Goal: Task Accomplishment & Management: Use online tool/utility

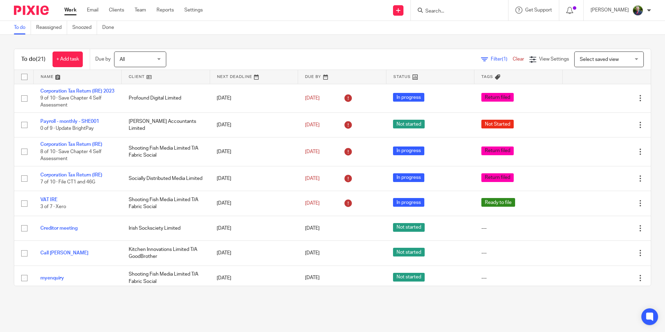
click at [71, 11] on link "Work" at bounding box center [70, 10] width 12 height 7
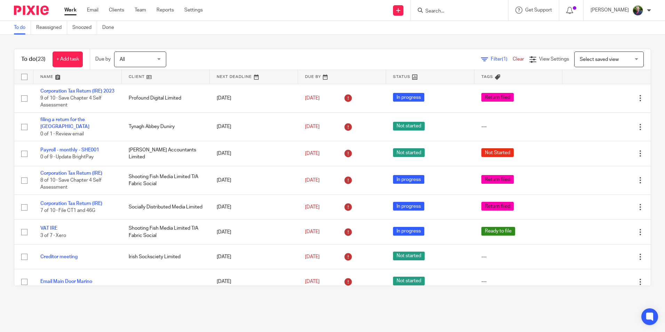
drag, startPoint x: 325, startPoint y: 4, endPoint x: 270, endPoint y: 13, distance: 55.9
click at [270, 13] on div "Send new email Create task Add client Request signature Get Support Contact Sup…" at bounding box center [439, 10] width 452 height 21
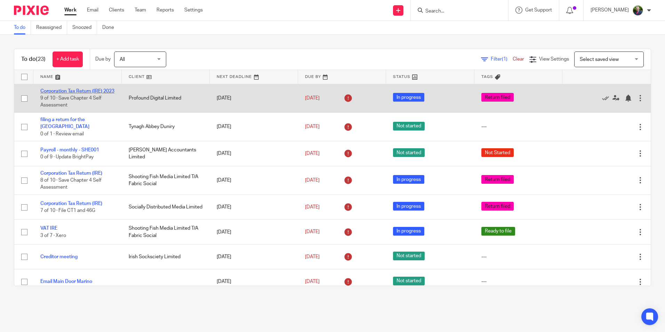
click at [72, 89] on link "Corporation Tax Return (IRE) 2023" at bounding box center [77, 91] width 74 height 5
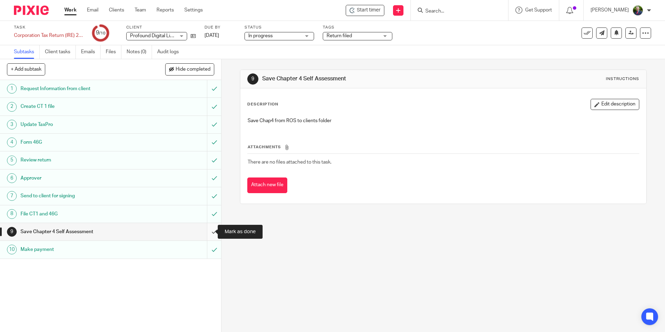
click at [206, 233] on input "submit" at bounding box center [110, 231] width 221 height 17
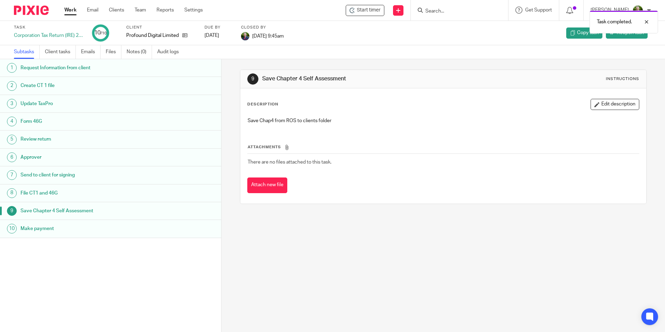
click at [72, 10] on link "Work" at bounding box center [70, 10] width 12 height 7
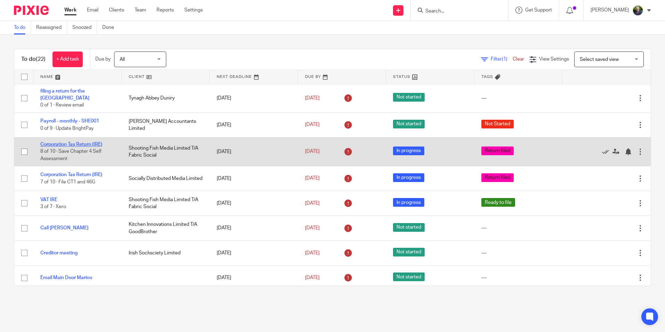
click at [93, 142] on link "Corporation Tax Return (IRE)" at bounding box center [71, 144] width 62 height 5
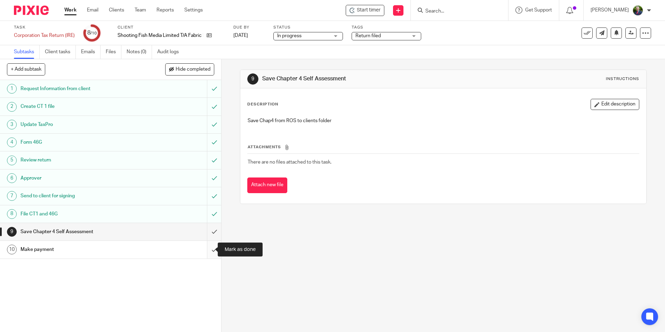
click at [207, 251] on input "submit" at bounding box center [110, 249] width 221 height 17
click at [208, 231] on input "submit" at bounding box center [110, 231] width 221 height 17
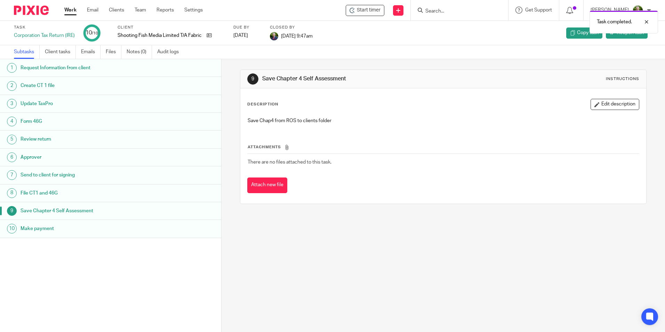
click at [69, 9] on link "Work" at bounding box center [70, 10] width 12 height 7
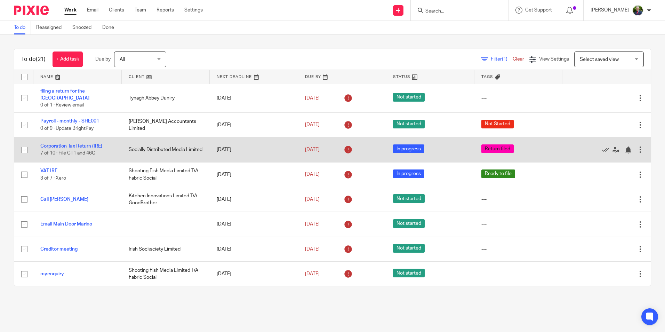
click at [89, 147] on link "Corporation Tax Return (IRE)" at bounding box center [71, 146] width 62 height 5
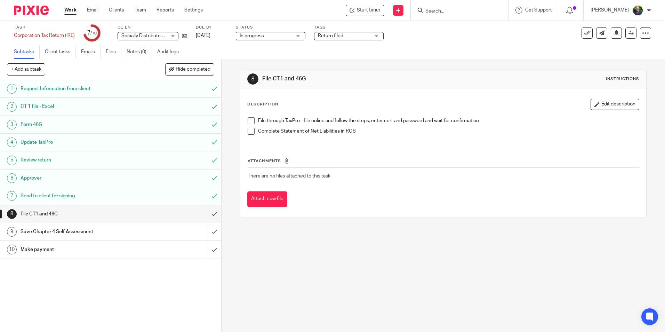
click at [249, 123] on span at bounding box center [251, 120] width 7 height 7
click at [249, 130] on span at bounding box center [251, 131] width 7 height 7
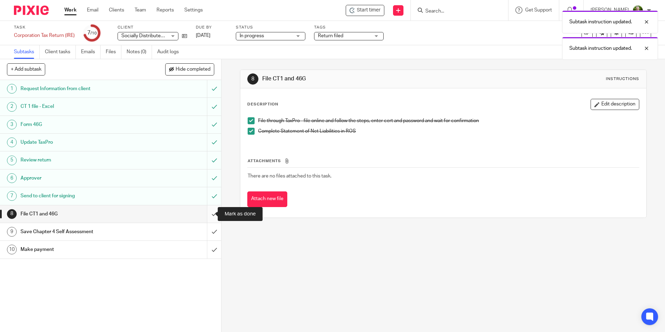
click at [207, 213] on input "submit" at bounding box center [110, 213] width 221 height 17
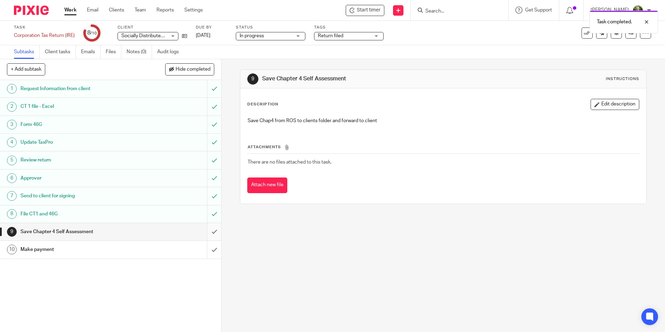
click at [206, 231] on input "submit" at bounding box center [110, 231] width 221 height 17
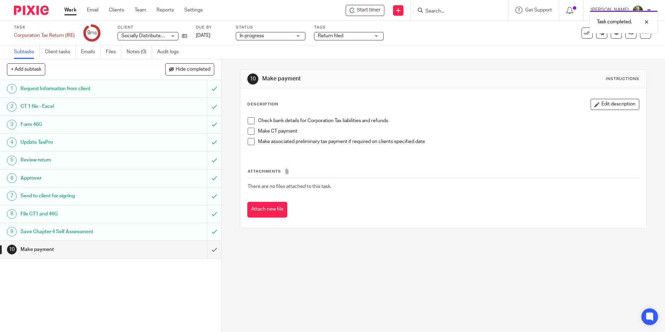
click at [251, 121] on span at bounding box center [251, 120] width 7 height 7
click at [249, 130] on span at bounding box center [251, 131] width 7 height 7
click at [248, 138] on li "Make CT payment" at bounding box center [443, 133] width 391 height 10
click at [251, 143] on span at bounding box center [251, 141] width 7 height 7
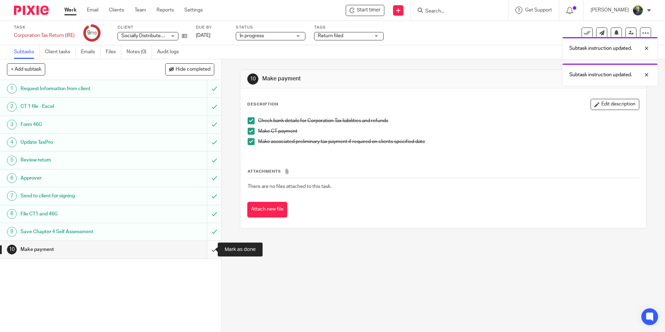
click at [205, 250] on input "submit" at bounding box center [110, 249] width 221 height 17
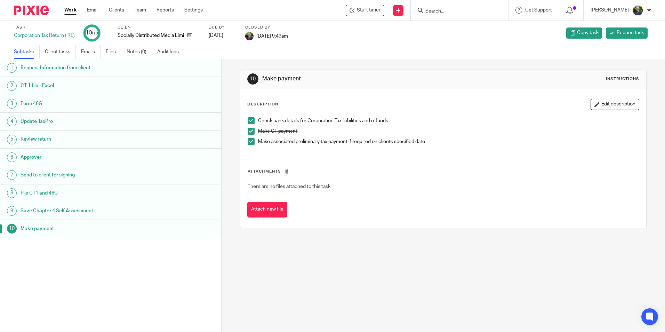
click at [71, 9] on link "Work" at bounding box center [70, 10] width 12 height 7
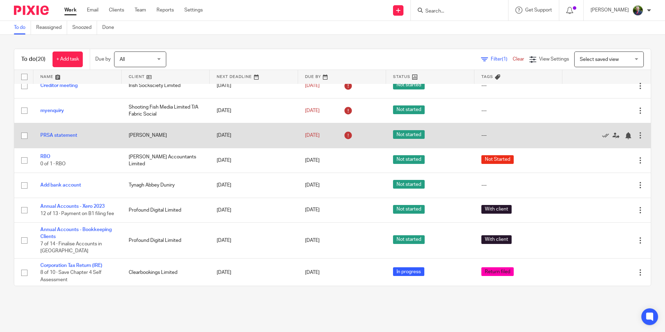
scroll to position [139, 0]
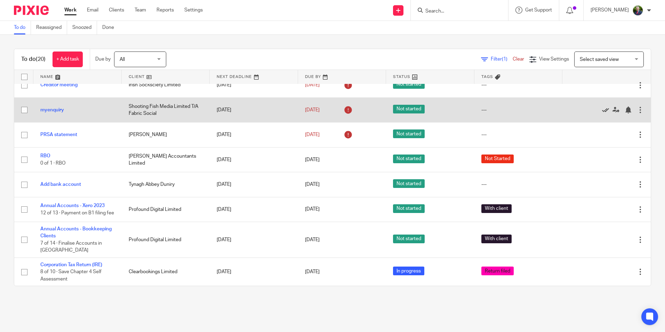
click at [602, 110] on icon at bounding box center [605, 109] width 7 height 7
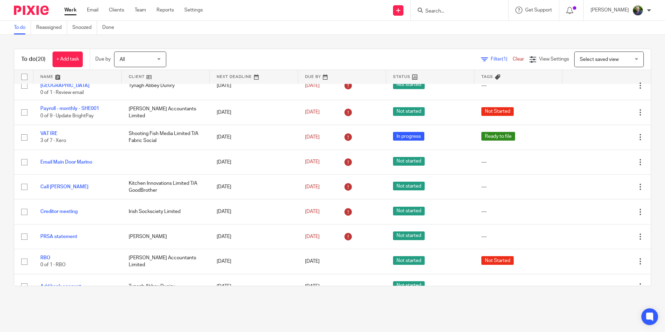
scroll to position [0, 0]
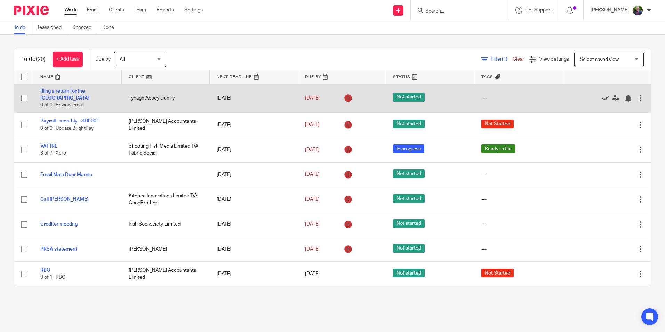
click at [602, 98] on icon at bounding box center [605, 98] width 7 height 7
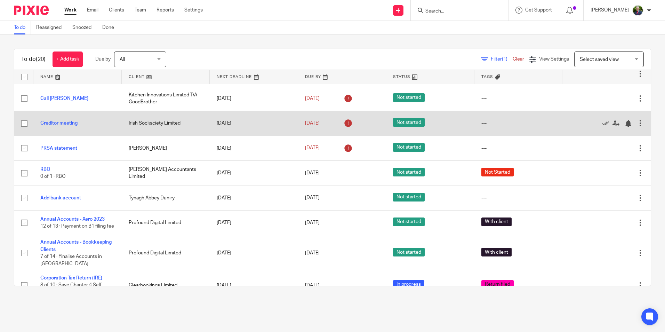
scroll to position [70, 0]
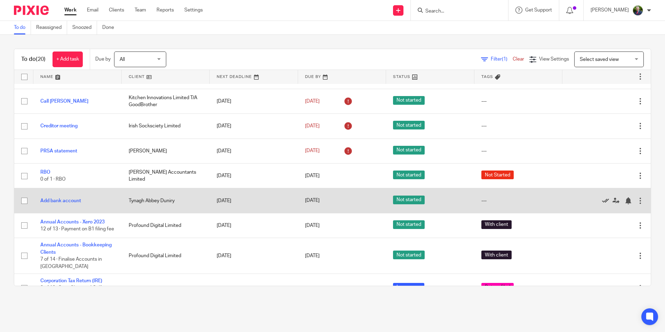
click at [602, 201] on icon at bounding box center [605, 200] width 7 height 7
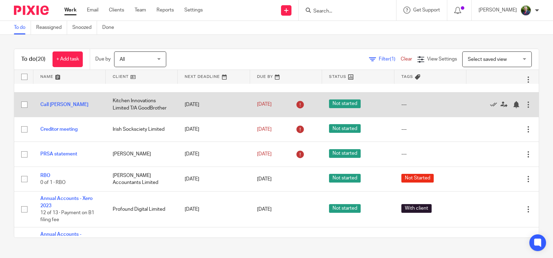
scroll to position [0, 0]
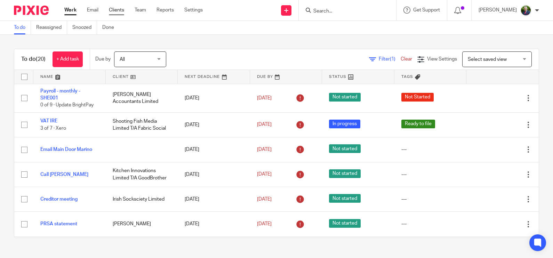
click at [121, 9] on link "Clients" at bounding box center [116, 10] width 15 height 7
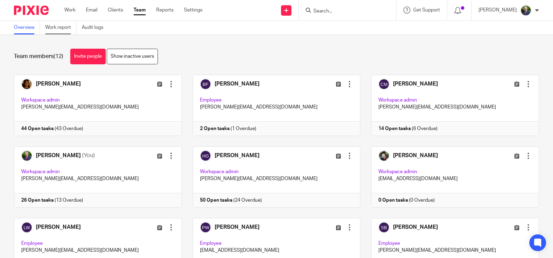
click at [61, 28] on link "Work report" at bounding box center [60, 28] width 31 height 14
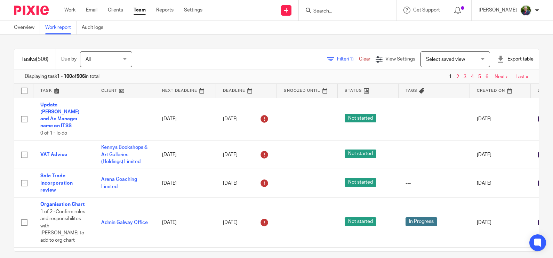
click at [337, 58] on span "Filter (1)" at bounding box center [348, 59] width 22 height 5
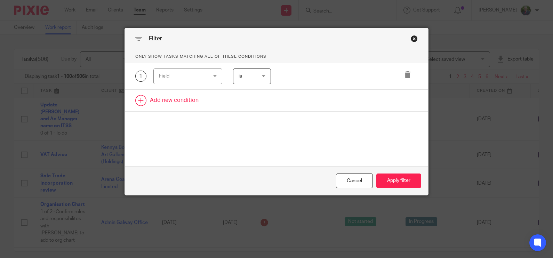
click at [194, 98] on link at bounding box center [277, 101] width 304 height 22
click at [205, 74] on div "Field" at bounding box center [184, 76] width 50 height 15
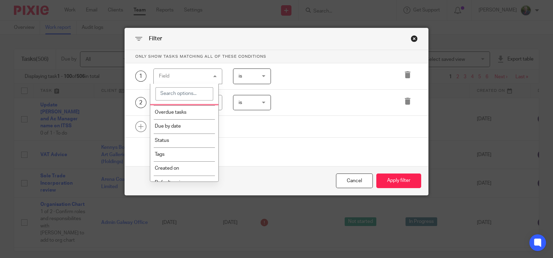
scroll to position [130, 0]
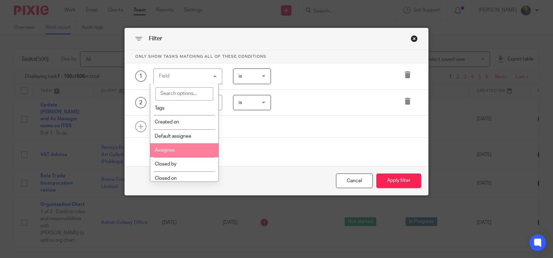
click at [187, 153] on li "Assignee" at bounding box center [184, 150] width 68 height 14
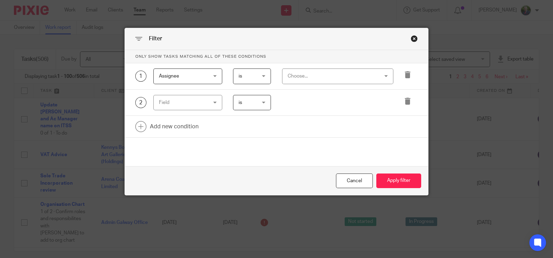
click at [339, 77] on div "Choose..." at bounding box center [330, 76] width 85 height 15
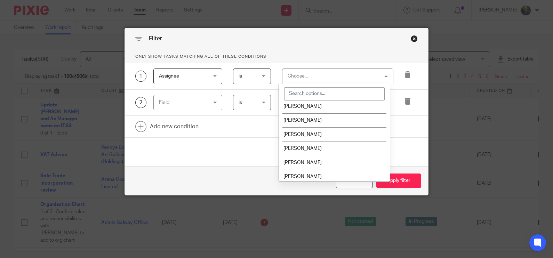
scroll to position [93, 0]
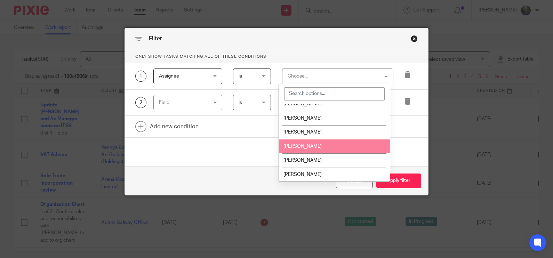
drag, startPoint x: 323, startPoint y: 145, endPoint x: 325, endPoint y: 150, distance: 4.8
click at [323, 146] on li "[PERSON_NAME]" at bounding box center [334, 146] width 111 height 14
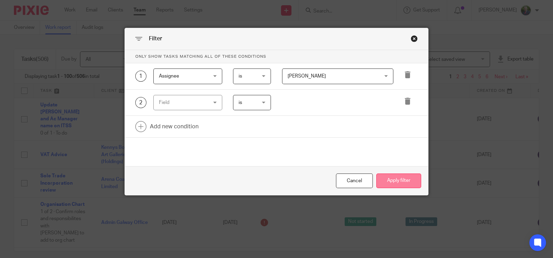
click at [398, 181] on button "Apply filter" at bounding box center [398, 181] width 45 height 15
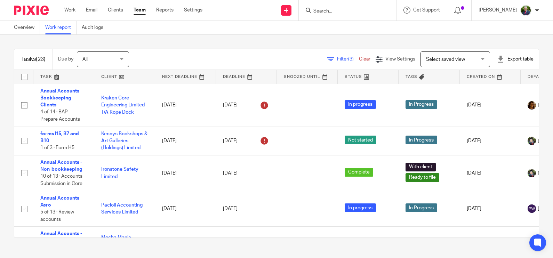
click at [337, 57] on span "Filter (3)" at bounding box center [348, 59] width 22 height 5
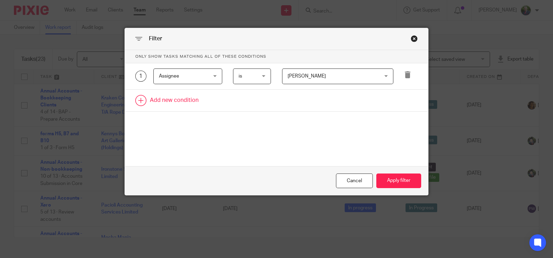
click at [186, 99] on link at bounding box center [277, 101] width 304 height 22
click at [185, 102] on div "Field" at bounding box center [184, 102] width 50 height 15
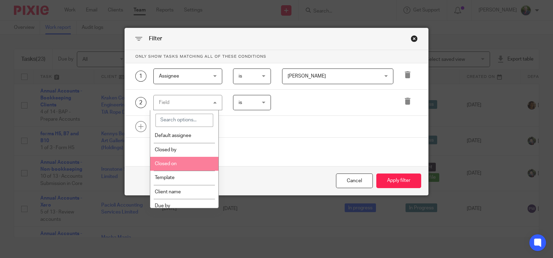
scroll to position [174, 0]
click at [175, 161] on li "Template" at bounding box center [184, 161] width 68 height 14
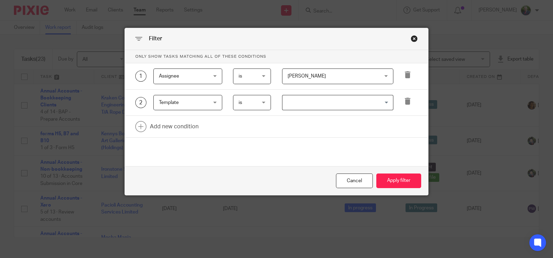
click at [305, 97] on input "Search for option" at bounding box center [336, 103] width 106 height 12
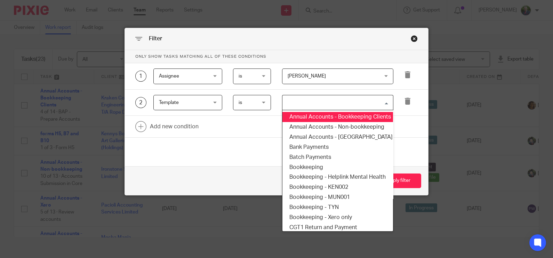
click at [348, 117] on li "Annual Accounts - Bookkeeping Clients" at bounding box center [337, 117] width 111 height 10
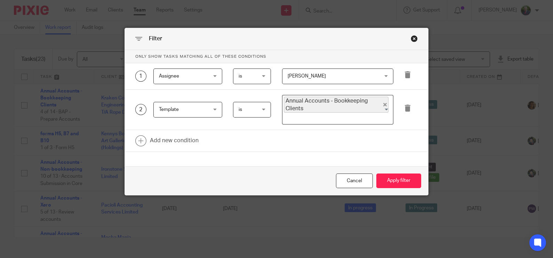
click at [347, 118] on input "Search for option" at bounding box center [336, 118] width 106 height 8
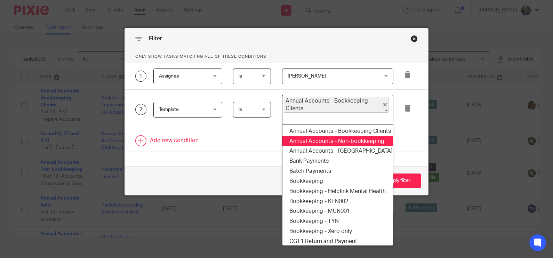
click at [348, 138] on li "Annual Accounts - Non-bookkeeping" at bounding box center [337, 141] width 111 height 10
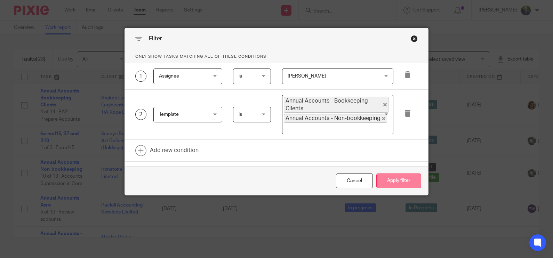
click at [399, 177] on button "Apply filter" at bounding box center [398, 181] width 45 height 15
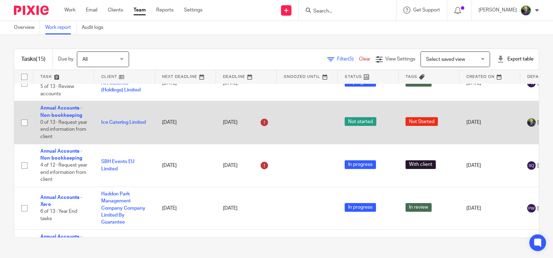
scroll to position [304, 0]
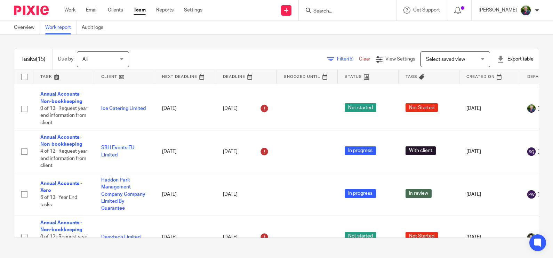
drag, startPoint x: 147, startPoint y: 75, endPoint x: 194, endPoint y: 56, distance: 51.6
click at [194, 56] on div "Filter (5) Clear View Settings View Settings (5) Filters Clear Save Manage save…" at bounding box center [340, 59] width 398 height 16
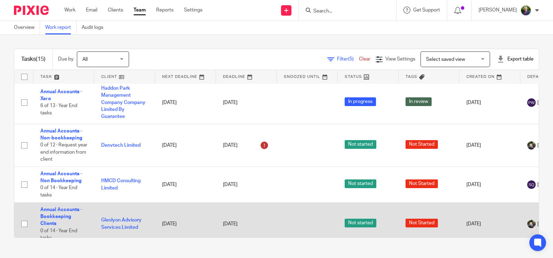
scroll to position [439, 0]
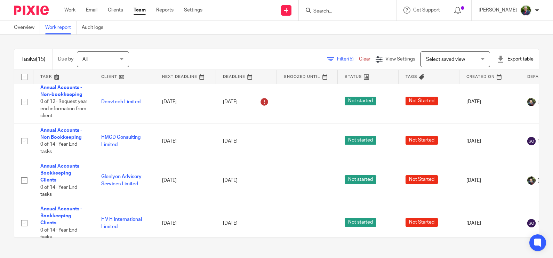
click at [337, 57] on span "Filter (5)" at bounding box center [348, 59] width 22 height 5
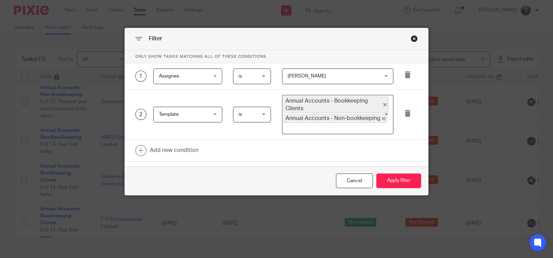
click at [12, 142] on div "Filter Only show tasks matching all of these conditions 1 [GEOGRAPHIC_DATA] [GE…" at bounding box center [276, 129] width 553 height 258
click at [351, 187] on div "Cancel" at bounding box center [354, 181] width 37 height 15
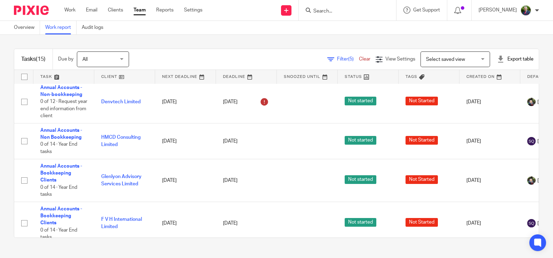
click at [337, 60] on span "Filter (5)" at bounding box center [348, 59] width 22 height 5
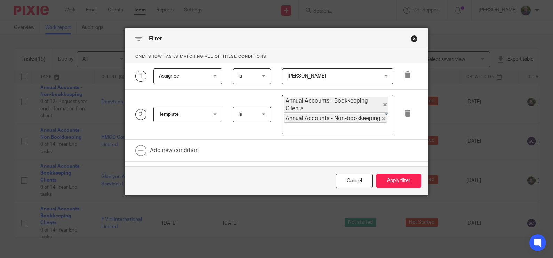
click at [259, 112] on span "is" at bounding box center [252, 114] width 26 height 15
click at [250, 143] on li "is not" at bounding box center [248, 143] width 37 height 14
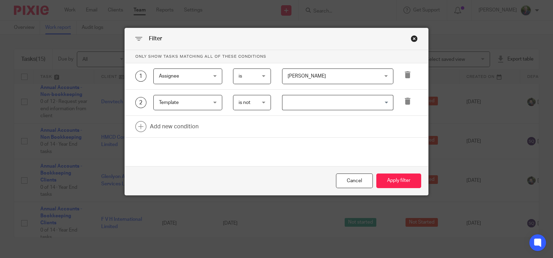
click at [341, 103] on input "Search for option" at bounding box center [336, 103] width 106 height 12
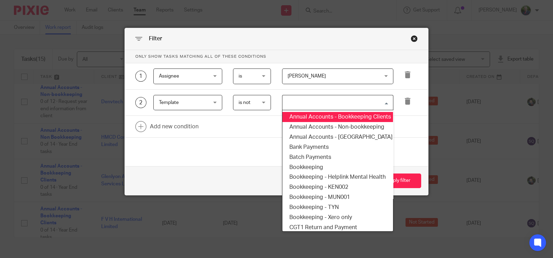
click at [334, 120] on li "Annual Accounts - Bookkeeping Clients" at bounding box center [337, 117] width 111 height 10
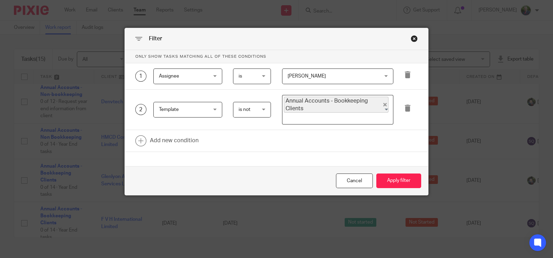
click at [331, 118] on input "Search for option" at bounding box center [336, 118] width 106 height 8
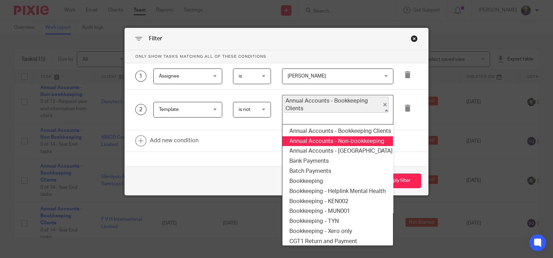
click at [337, 141] on li "Annual Accounts - Non-bookkeeping" at bounding box center [337, 141] width 111 height 10
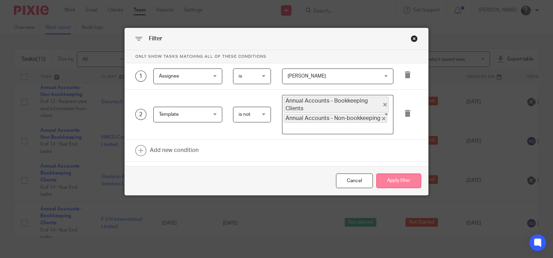
click at [392, 182] on button "Apply filter" at bounding box center [398, 181] width 45 height 15
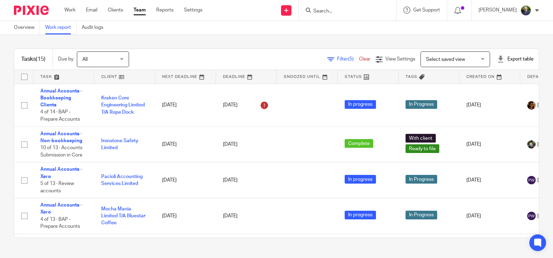
click at [361, 10] on input "Search" at bounding box center [344, 11] width 63 height 6
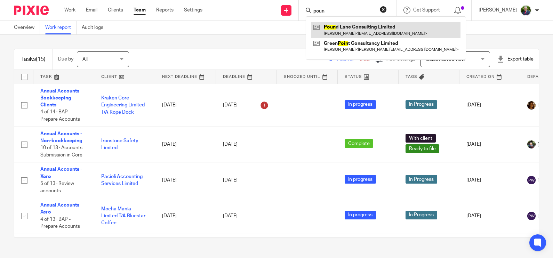
type input "poun"
click at [376, 27] on link at bounding box center [385, 30] width 149 height 16
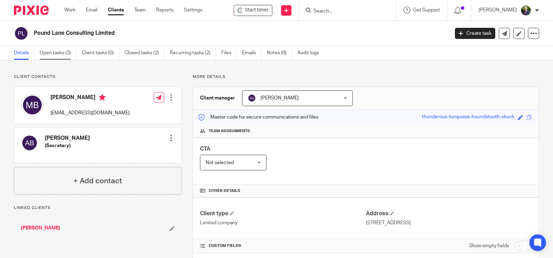
click at [58, 53] on link "Open tasks (3)" at bounding box center [58, 53] width 37 height 14
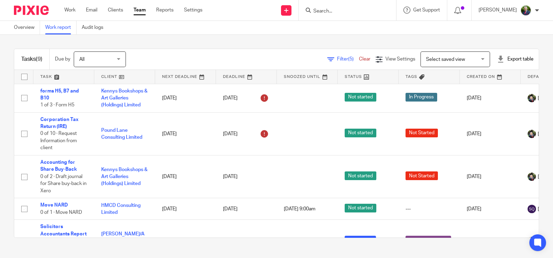
click at [337, 59] on span "Filter (5)" at bounding box center [348, 59] width 22 height 5
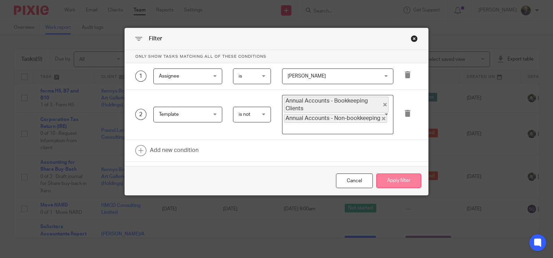
click at [394, 181] on button "Apply filter" at bounding box center [398, 181] width 45 height 15
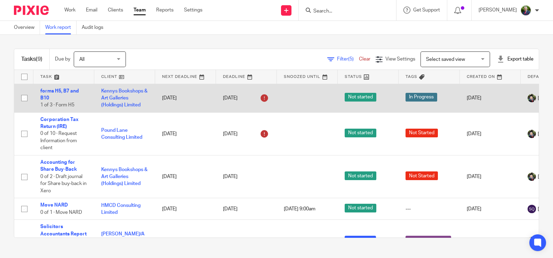
click at [45, 93] on td "forms H5, B7 and B10 1 of 3 · Form H5" at bounding box center [63, 98] width 61 height 29
click at [42, 98] on link "forms H5, B7 and B10" at bounding box center [59, 95] width 39 height 12
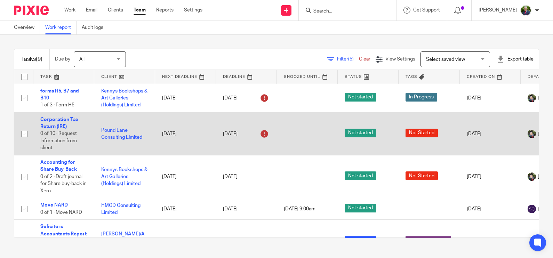
click at [241, 132] on div "[DATE]" at bounding box center [246, 133] width 47 height 11
click at [169, 132] on td "[DATE]" at bounding box center [185, 133] width 61 height 43
click at [57, 121] on link "Corporation Tax Return (IRE)" at bounding box center [59, 123] width 38 height 12
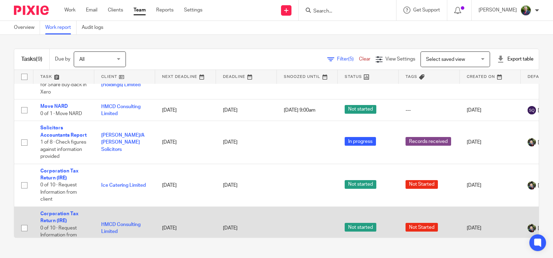
scroll to position [73, 0]
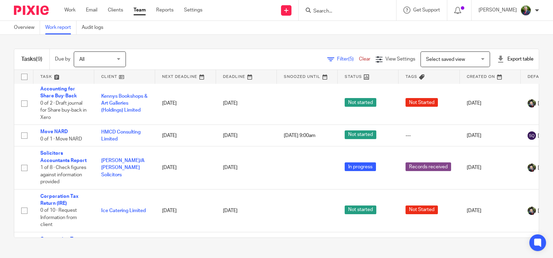
click at [337, 57] on span "Filter (5)" at bounding box center [348, 59] width 22 height 5
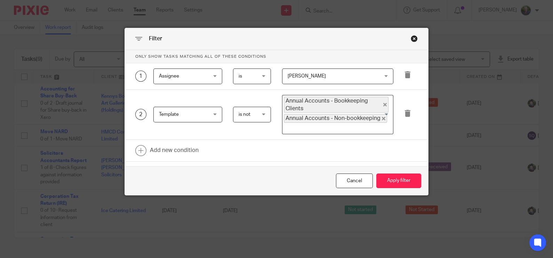
click at [250, 115] on span "is not" at bounding box center [252, 114] width 26 height 15
click at [244, 126] on li "is" at bounding box center [248, 129] width 37 height 14
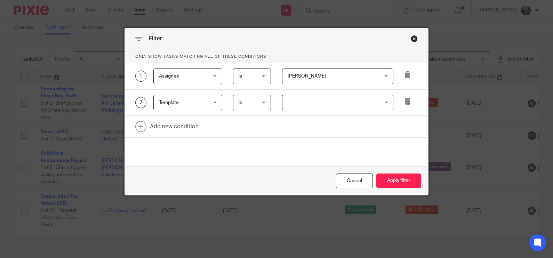
click at [312, 103] on input "Search for option" at bounding box center [336, 103] width 106 height 12
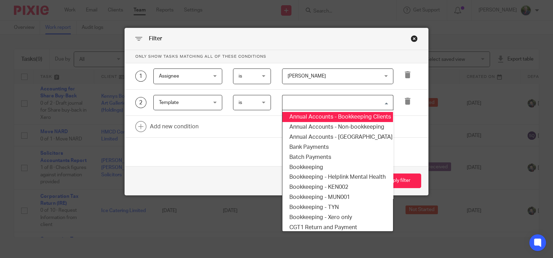
click at [306, 121] on li "Annual Accounts - Bookkeeping Clients" at bounding box center [337, 117] width 111 height 10
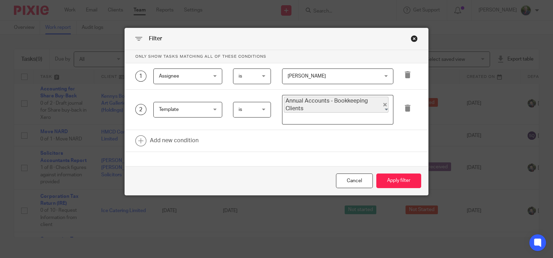
click at [255, 111] on span "is" at bounding box center [252, 109] width 26 height 15
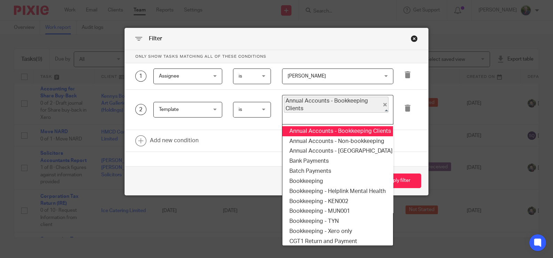
click at [309, 120] on input "Search for option" at bounding box center [336, 118] width 106 height 8
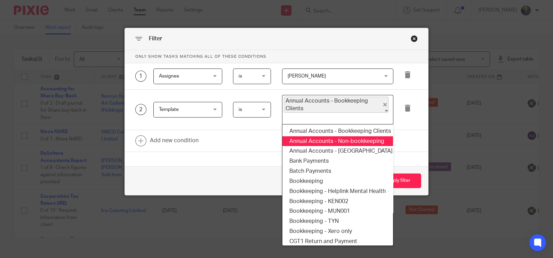
click at [307, 138] on li "Annual Accounts - Non-bookkeeping" at bounding box center [337, 141] width 111 height 10
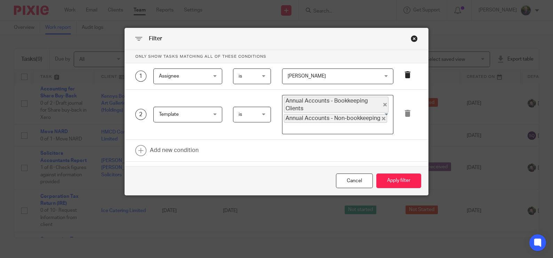
click at [405, 73] on icon at bounding box center [407, 74] width 7 height 7
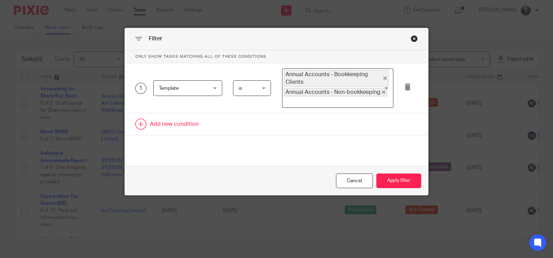
click at [174, 123] on link at bounding box center [277, 124] width 304 height 22
click at [174, 123] on div "Field" at bounding box center [184, 126] width 50 height 15
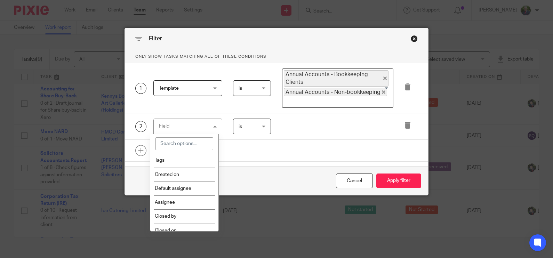
scroll to position [130, 0]
click at [186, 200] on li "Assignee" at bounding box center [184, 200] width 68 height 14
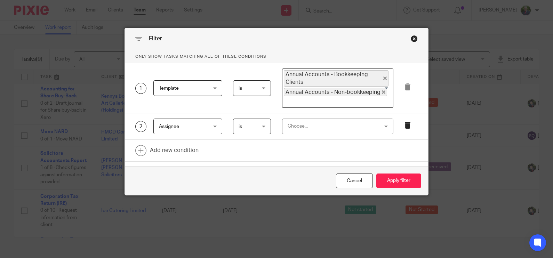
click at [404, 124] on icon at bounding box center [407, 125] width 7 height 7
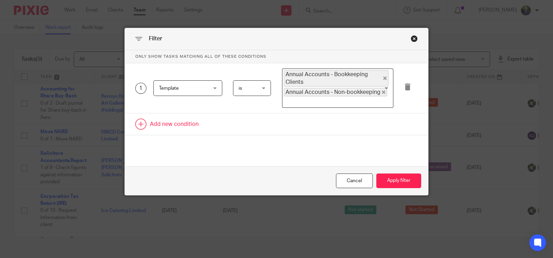
click at [181, 123] on link at bounding box center [277, 124] width 304 height 22
click at [201, 122] on div "Field" at bounding box center [184, 126] width 50 height 15
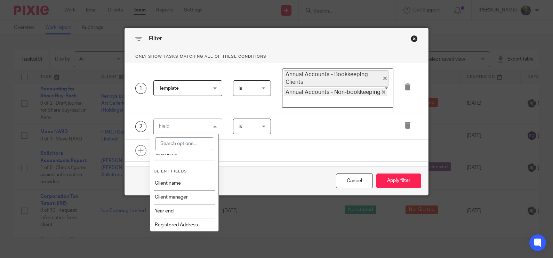
scroll to position [304, 0]
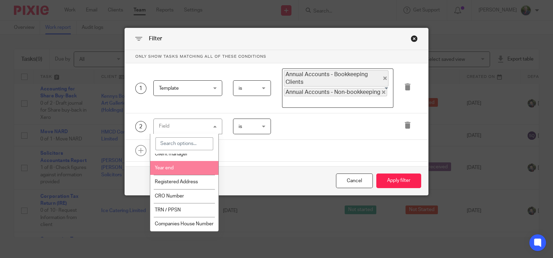
click at [175, 165] on li "Year end" at bounding box center [184, 168] width 68 height 14
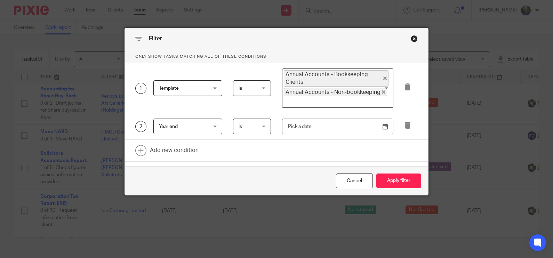
click at [259, 125] on span "is" at bounding box center [252, 126] width 26 height 15
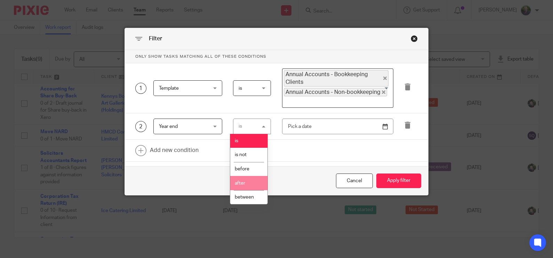
click at [243, 186] on li "after" at bounding box center [248, 183] width 37 height 14
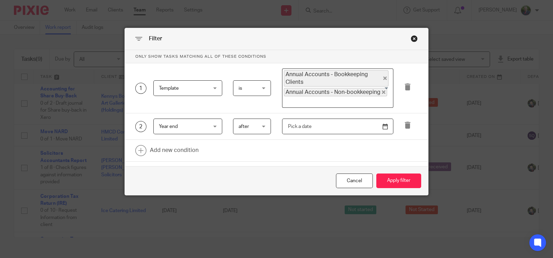
click at [317, 126] on input "text" at bounding box center [337, 127] width 111 height 16
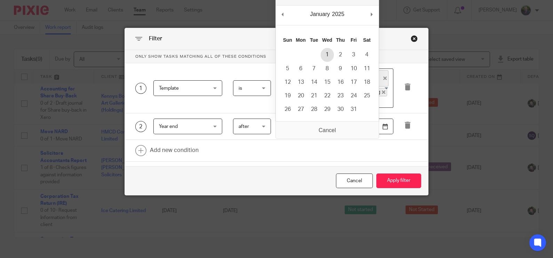
type input "2025-01-01"
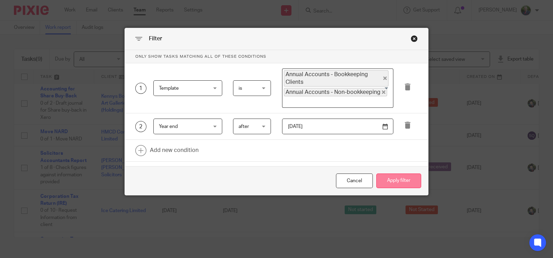
click at [401, 182] on button "Apply filter" at bounding box center [398, 181] width 45 height 15
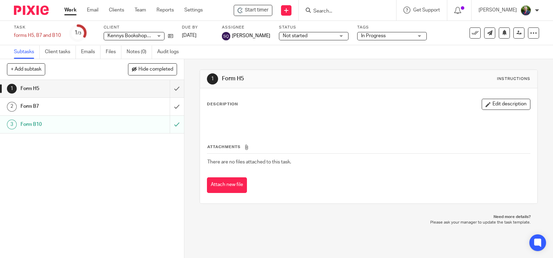
click at [30, 102] on h1 "Form B7" at bounding box center [68, 106] width 95 height 10
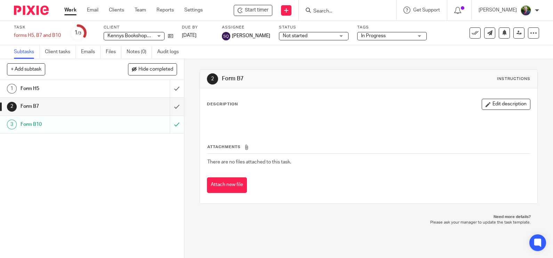
click at [35, 125] on h1 "Form B10" at bounding box center [68, 124] width 95 height 10
click at [58, 106] on h1 "Form B7" at bounding box center [68, 106] width 95 height 10
click at [60, 90] on h1 "Form H5" at bounding box center [68, 88] width 95 height 10
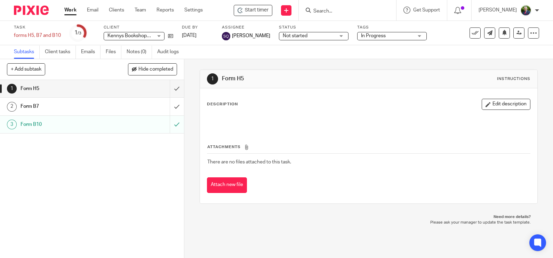
click at [60, 109] on h1 "Form B7" at bounding box center [68, 106] width 95 height 10
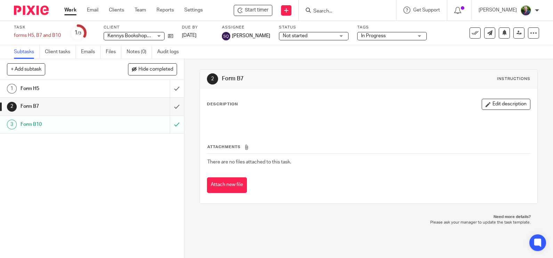
click at [123, 90] on div "Form H5" at bounding box center [92, 88] width 142 height 10
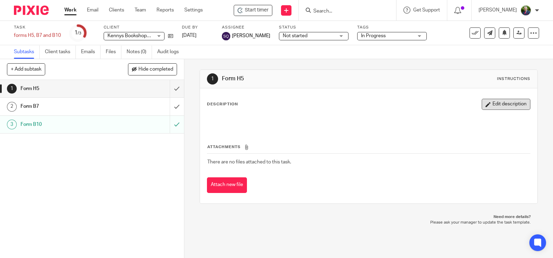
click at [500, 104] on button "Edit description" at bounding box center [506, 104] width 49 height 11
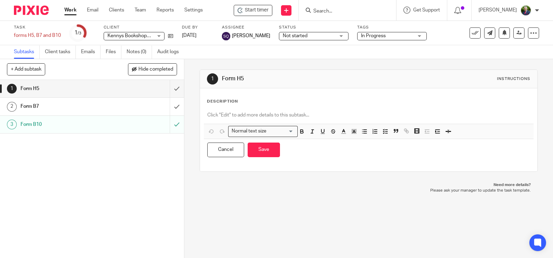
click at [288, 113] on p at bounding box center [368, 115] width 323 height 7
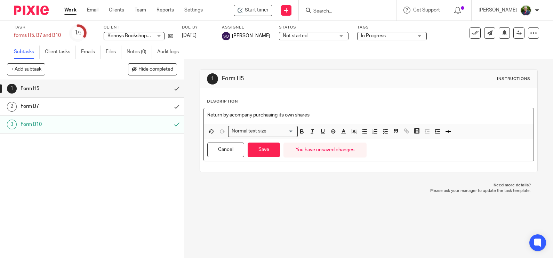
click at [228, 117] on p "Return by acompany purchasing its own shares" at bounding box center [368, 115] width 323 height 7
click at [261, 151] on button "Save" at bounding box center [264, 150] width 32 height 15
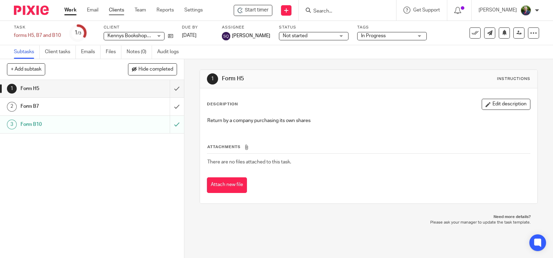
click at [118, 7] on link "Clients" at bounding box center [116, 10] width 15 height 7
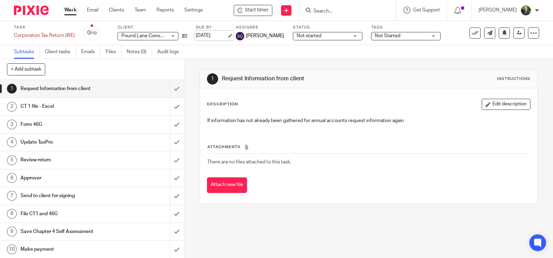
click at [227, 35] on link "23 Sep 2025" at bounding box center [211, 35] width 31 height 7
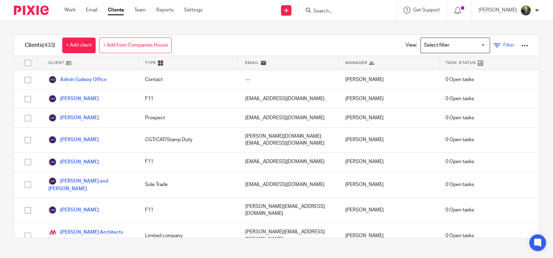
click at [503, 45] on span "Filter" at bounding box center [508, 45] width 11 height 5
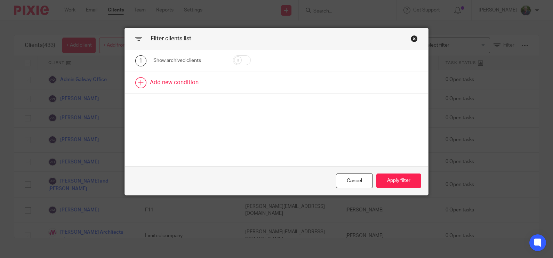
click at [195, 80] on link at bounding box center [277, 83] width 304 height 22
click at [211, 83] on div "Field" at bounding box center [187, 85] width 69 height 16
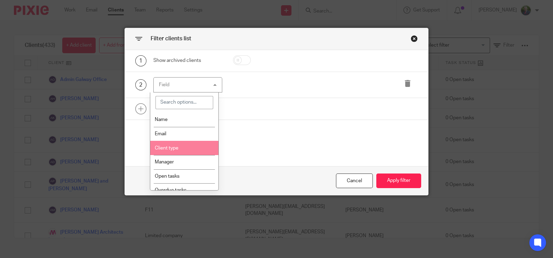
click at [193, 151] on li "Client type" at bounding box center [184, 148] width 68 height 14
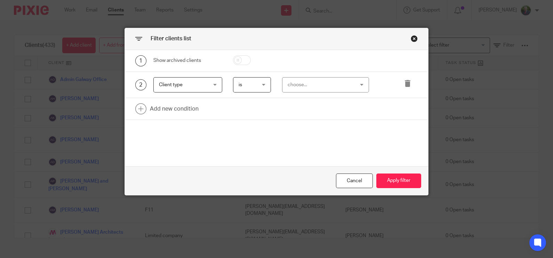
click at [325, 88] on div "choose..." at bounding box center [320, 85] width 65 height 15
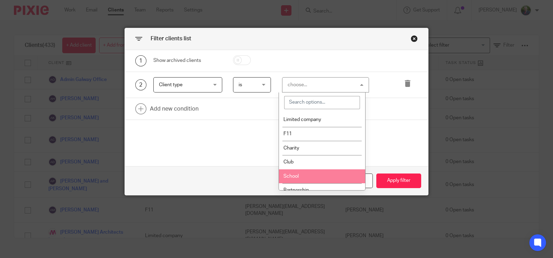
click at [313, 180] on li "School" at bounding box center [322, 176] width 86 height 14
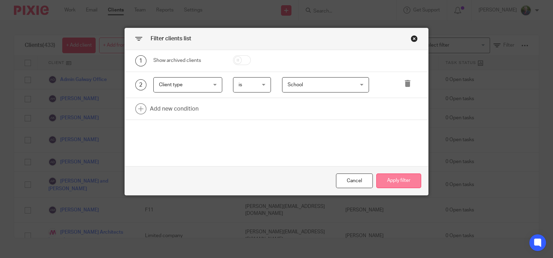
click at [402, 179] on button "Apply filter" at bounding box center [398, 181] width 45 height 15
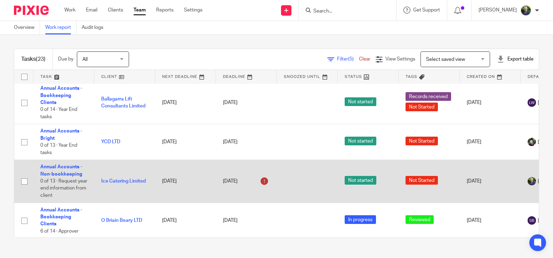
scroll to position [87, 0]
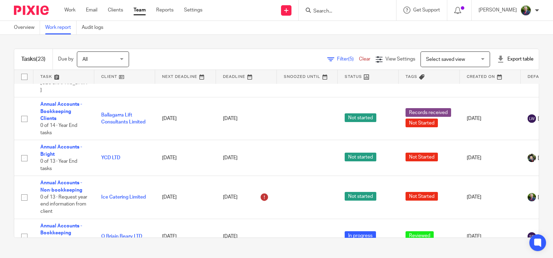
click at [337, 60] on span "Filter (5)" at bounding box center [348, 59] width 22 height 5
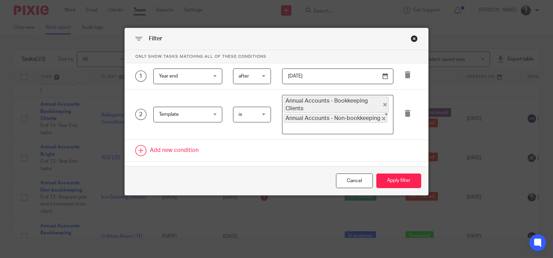
click at [174, 148] on link at bounding box center [277, 151] width 304 height 22
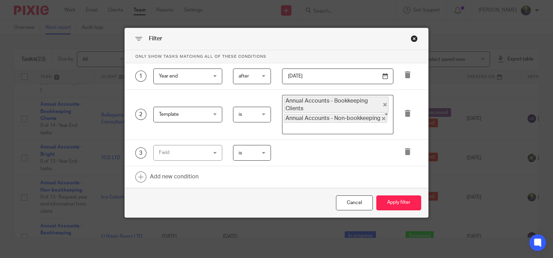
click at [186, 151] on div "Field" at bounding box center [184, 152] width 50 height 15
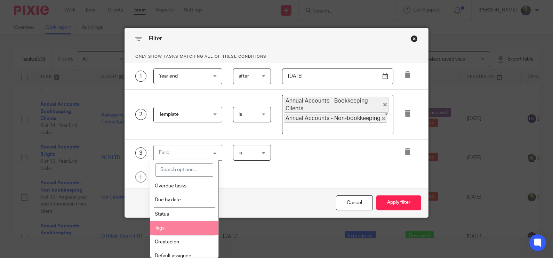
click at [178, 229] on li "Tags" at bounding box center [184, 228] width 68 height 14
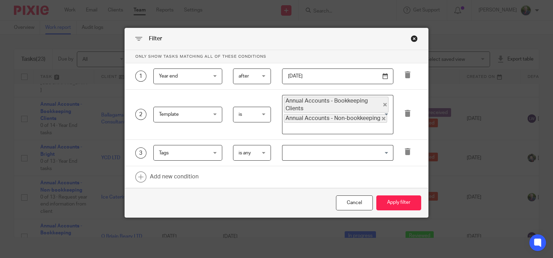
click at [261, 154] on span "is any" at bounding box center [252, 152] width 26 height 15
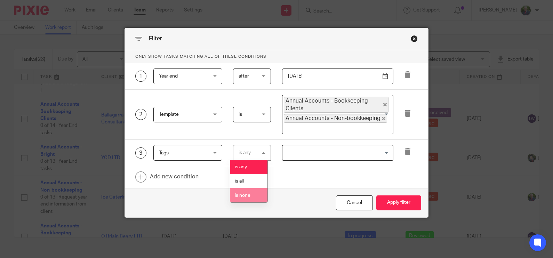
click at [250, 193] on li "is none" at bounding box center [248, 195] width 37 height 14
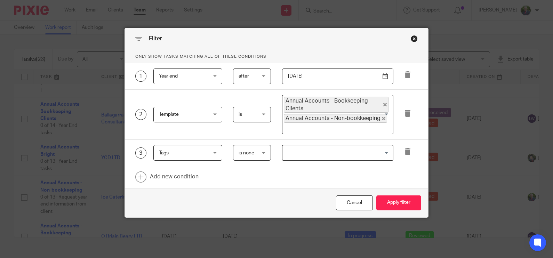
click at [306, 152] on input "Search for option" at bounding box center [336, 153] width 106 height 12
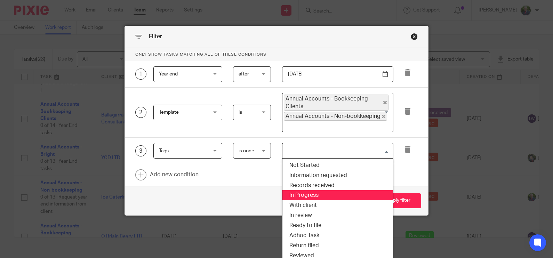
scroll to position [6, 0]
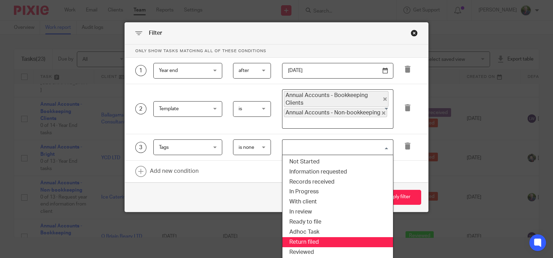
click at [329, 239] on li "Return filed" at bounding box center [337, 242] width 111 height 10
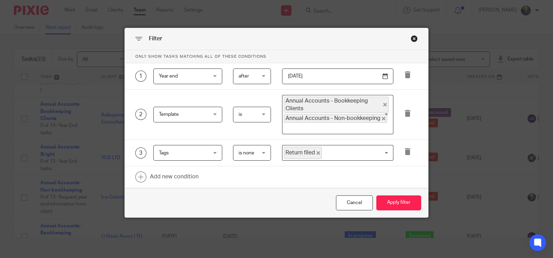
click at [341, 152] on input "Search for option" at bounding box center [355, 153] width 67 height 12
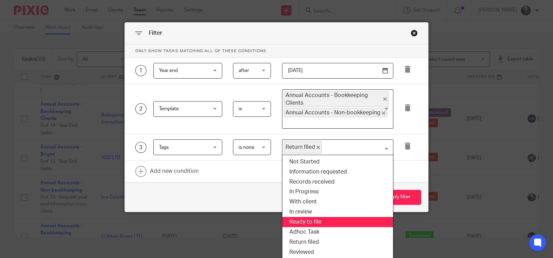
scroll to position [6, 0]
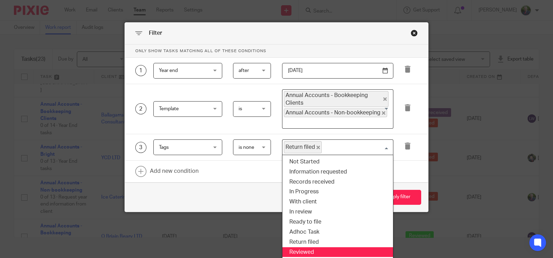
click at [320, 252] on li "Reviewed" at bounding box center [337, 252] width 111 height 10
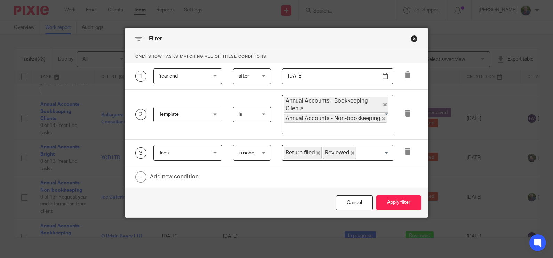
scroll to position [0, 0]
click at [402, 201] on button "Apply filter" at bounding box center [398, 202] width 45 height 15
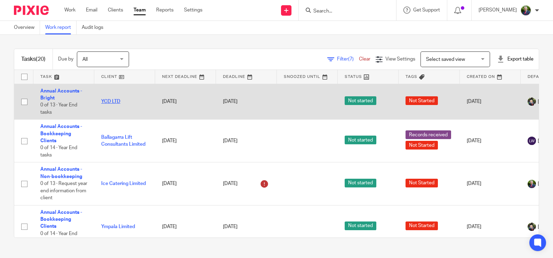
click at [107, 99] on link "YCD LTD" at bounding box center [110, 101] width 19 height 5
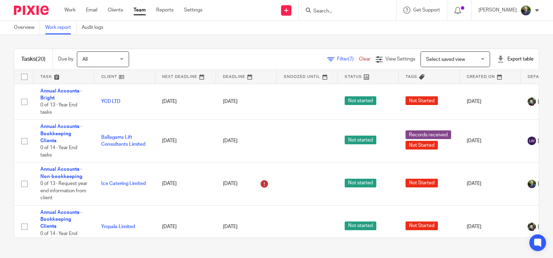
click at [337, 57] on span "Filter (7)" at bounding box center [348, 59] width 22 height 5
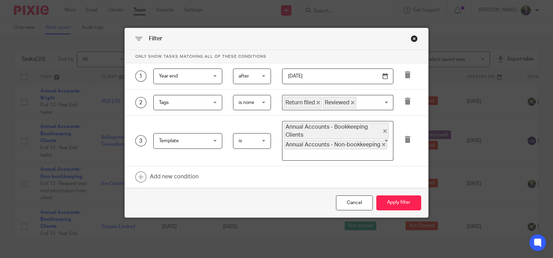
click at [255, 140] on span "is" at bounding box center [252, 141] width 26 height 15
click at [247, 75] on span "after" at bounding box center [252, 76] width 26 height 15
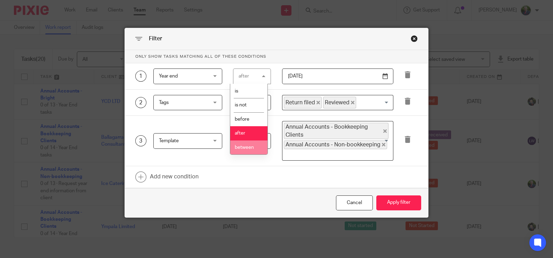
click at [246, 149] on span "between" at bounding box center [244, 147] width 19 height 5
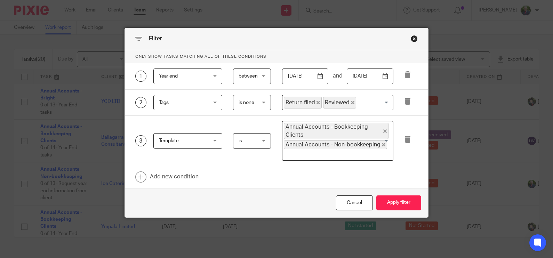
click at [383, 75] on input "2025-09-25" at bounding box center [370, 77] width 46 height 16
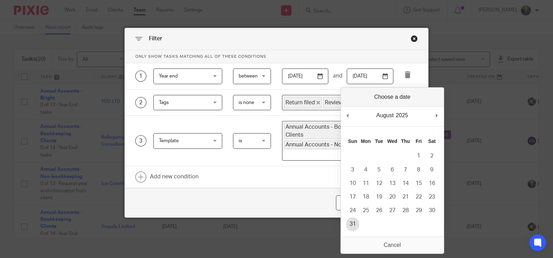
type input "2025-08-31"
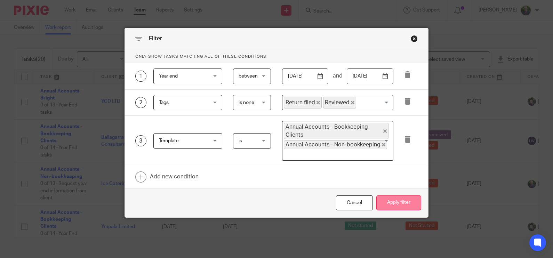
click at [392, 201] on button "Apply filter" at bounding box center [398, 202] width 45 height 15
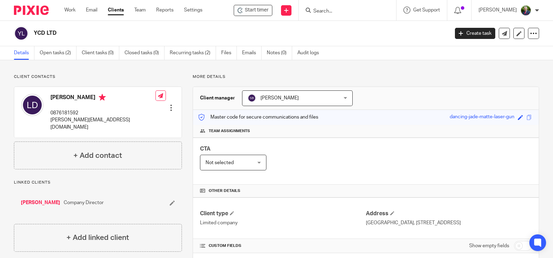
click at [111, 7] on link "Clients" at bounding box center [116, 10] width 16 height 7
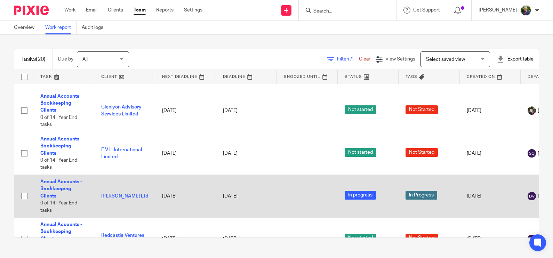
scroll to position [682, 0]
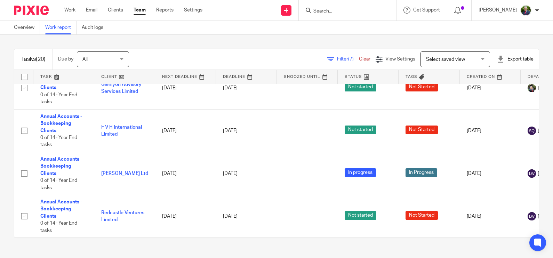
click at [337, 58] on span "Filter (7)" at bounding box center [348, 59] width 22 height 5
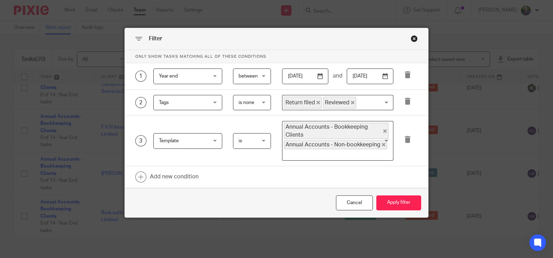
click at [382, 76] on input "[DATE]" at bounding box center [370, 77] width 46 height 16
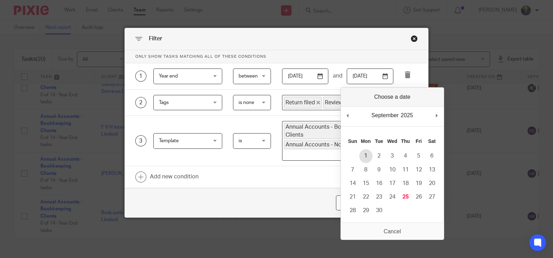
type input "[DATE]"
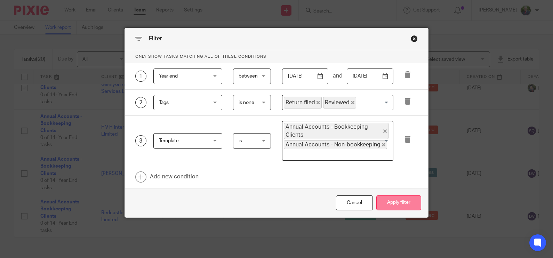
click at [397, 198] on button "Apply filter" at bounding box center [398, 202] width 45 height 15
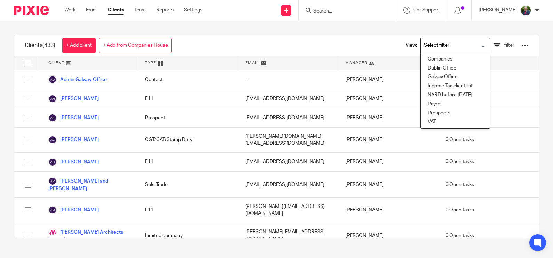
drag, startPoint x: 443, startPoint y: 45, endPoint x: 427, endPoint y: 50, distance: 17.3
click at [443, 45] on input "Search for option" at bounding box center [454, 45] width 64 height 12
drag, startPoint x: 242, startPoint y: 40, endPoint x: 387, endPoint y: 40, distance: 145.7
click at [242, 40] on div "Clients (433) + Add client + Add from Companies House View: Loading... Companie…" at bounding box center [276, 45] width 524 height 21
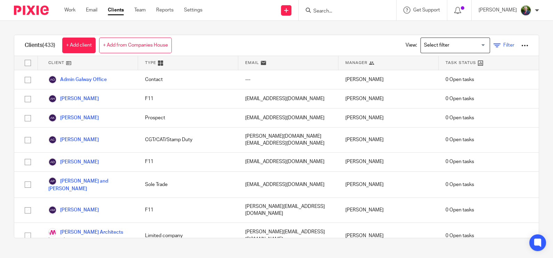
click at [503, 43] on span "Filter" at bounding box center [508, 45] width 11 height 5
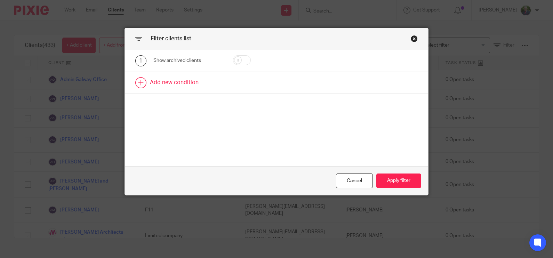
click at [159, 82] on link at bounding box center [277, 83] width 304 height 22
click at [172, 87] on div "Field" at bounding box center [184, 85] width 50 height 15
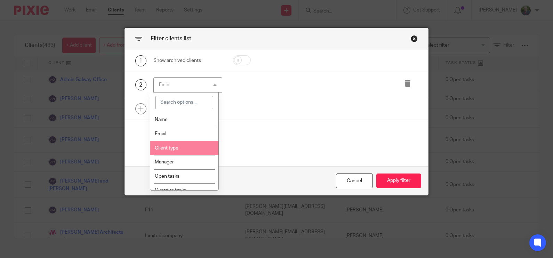
click at [180, 145] on li "Client type" at bounding box center [184, 148] width 68 height 14
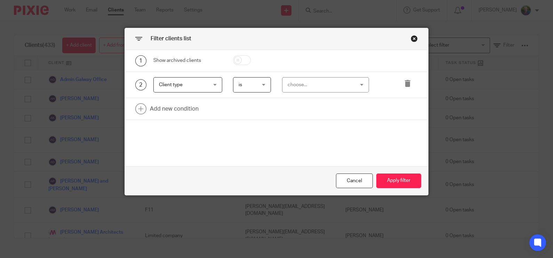
click at [313, 82] on div "choose..." at bounding box center [320, 85] width 65 height 15
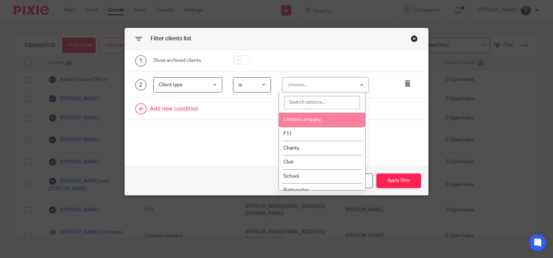
drag, startPoint x: 308, startPoint y: 117, endPoint x: 304, endPoint y: 117, distance: 4.2
click at [309, 117] on li "Limited company" at bounding box center [322, 120] width 86 height 14
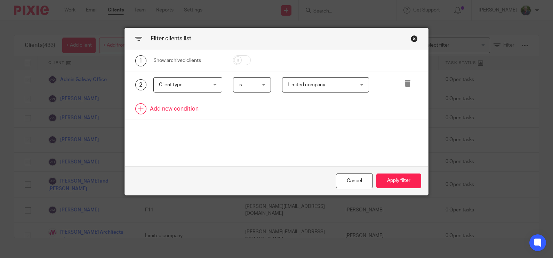
click at [188, 110] on link at bounding box center [277, 109] width 304 height 22
click at [188, 110] on div "Field" at bounding box center [184, 111] width 50 height 15
type input "yea"
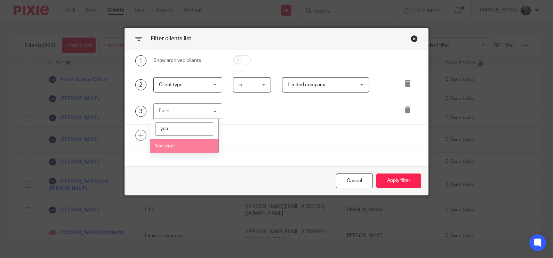
click at [184, 152] on li "Year end" at bounding box center [184, 146] width 68 height 14
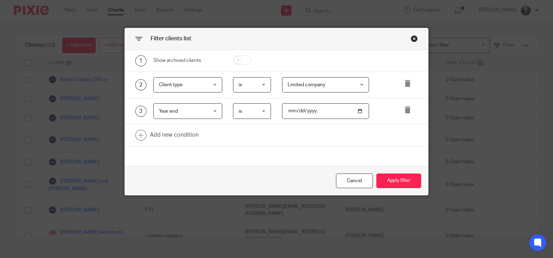
click at [252, 112] on span "is" at bounding box center [252, 111] width 26 height 15
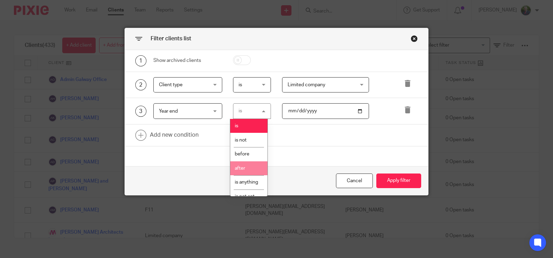
drag, startPoint x: 242, startPoint y: 166, endPoint x: 263, endPoint y: 153, distance: 24.2
click at [242, 166] on span "after" at bounding box center [240, 168] width 10 height 5
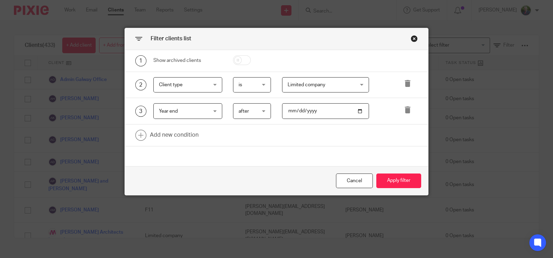
click at [312, 110] on input "date" at bounding box center [325, 111] width 87 height 16
click at [357, 111] on input "date" at bounding box center [325, 111] width 87 height 16
type input "[DATE]"
drag, startPoint x: 397, startPoint y: 180, endPoint x: 394, endPoint y: 178, distance: 3.8
click at [397, 180] on button "Apply filter" at bounding box center [398, 181] width 45 height 15
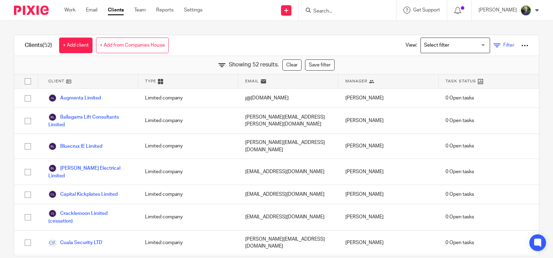
click at [503, 46] on span "Filter" at bounding box center [508, 45] width 11 height 5
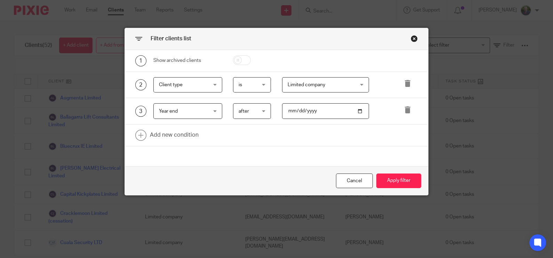
click at [260, 113] on span "after" at bounding box center [252, 111] width 26 height 15
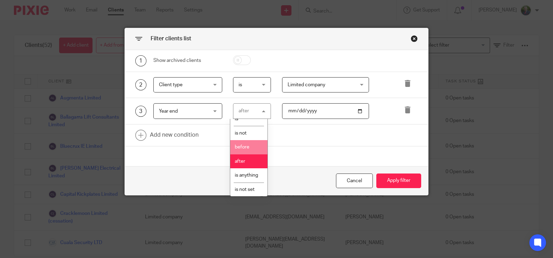
scroll to position [15, 0]
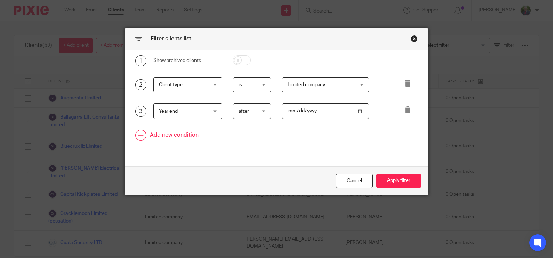
click at [185, 135] on link at bounding box center [277, 136] width 304 height 22
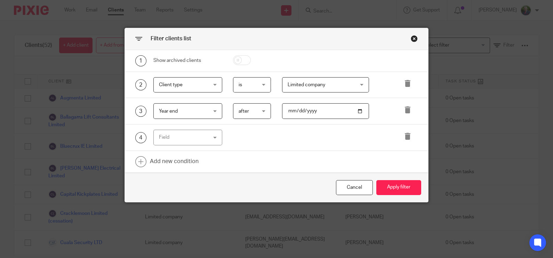
click at [191, 136] on div "Field" at bounding box center [184, 137] width 50 height 15
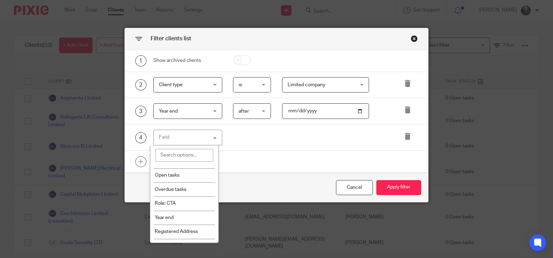
scroll to position [0, 0]
type input "t"
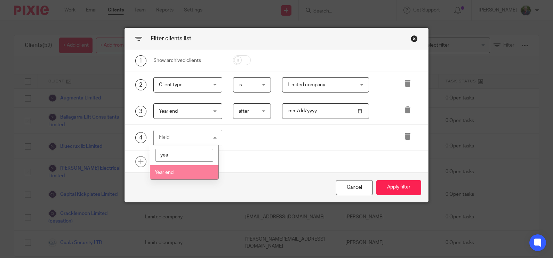
type input "yea"
click at [186, 175] on li "Year end" at bounding box center [184, 172] width 68 height 14
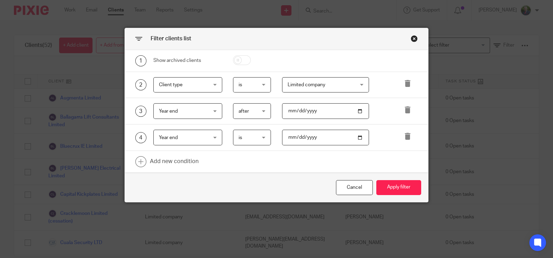
click at [259, 137] on span "is" at bounding box center [252, 137] width 26 height 15
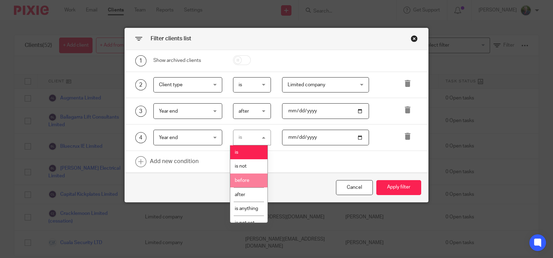
click at [246, 177] on li "before" at bounding box center [248, 181] width 37 height 14
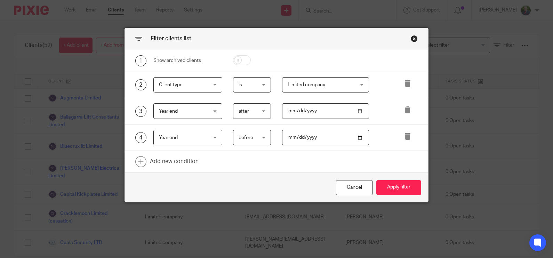
click at [354, 136] on input "date" at bounding box center [325, 138] width 87 height 16
type input "[DATE]"
click at [393, 186] on button "Apply filter" at bounding box center [398, 187] width 45 height 15
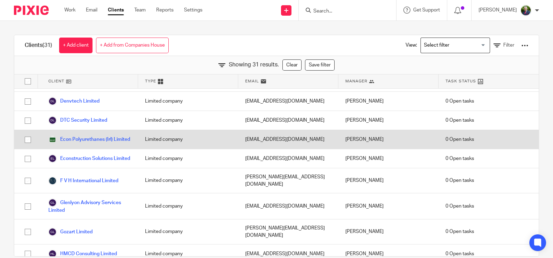
scroll to position [43, 0]
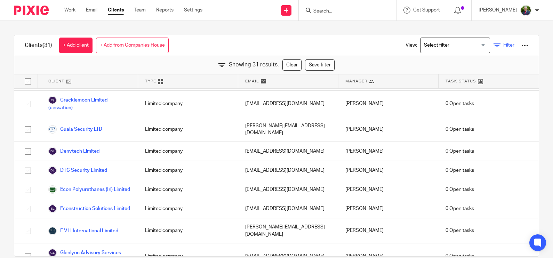
click at [503, 46] on span "Filter" at bounding box center [508, 45] width 11 height 5
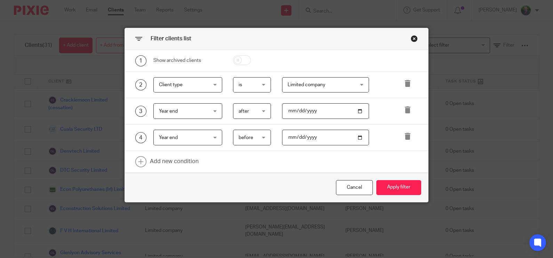
click at [314, 138] on input "[DATE]" at bounding box center [325, 138] width 87 height 16
click at [354, 136] on input "[DATE]" at bounding box center [325, 138] width 87 height 16
type input "[DATE]"
click at [392, 183] on button "Apply filter" at bounding box center [398, 187] width 45 height 15
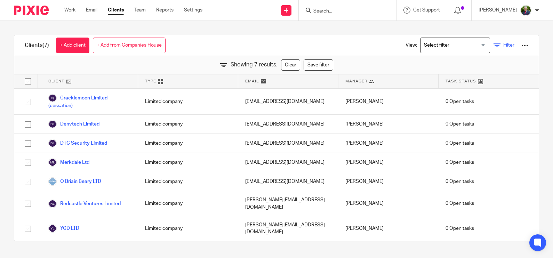
click at [494, 46] on link "Filter" at bounding box center [504, 45] width 21 height 7
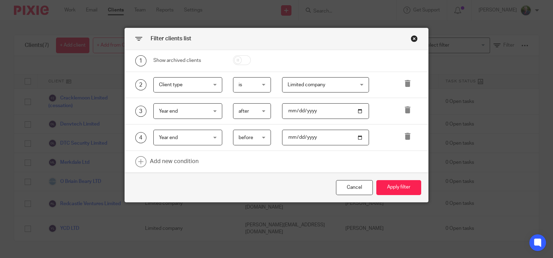
click at [356, 137] on input "[DATE]" at bounding box center [325, 138] width 87 height 16
click at [411, 38] on div "Close this dialog window" at bounding box center [414, 38] width 7 height 7
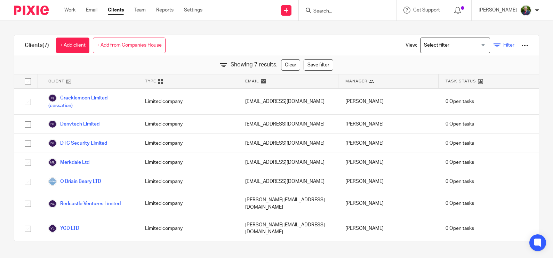
click at [503, 45] on span "Filter" at bounding box center [508, 45] width 11 height 5
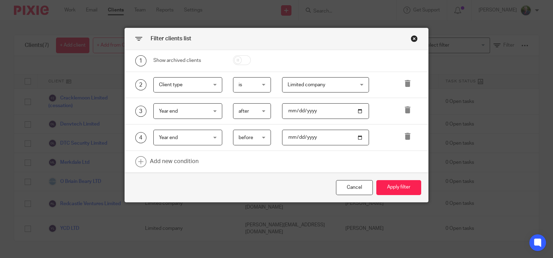
click at [356, 136] on input "[DATE]" at bounding box center [325, 138] width 87 height 16
type input "[DATE]"
click at [390, 184] on button "Apply filter" at bounding box center [398, 187] width 45 height 15
